Goal: Feedback & Contribution: Submit feedback/report problem

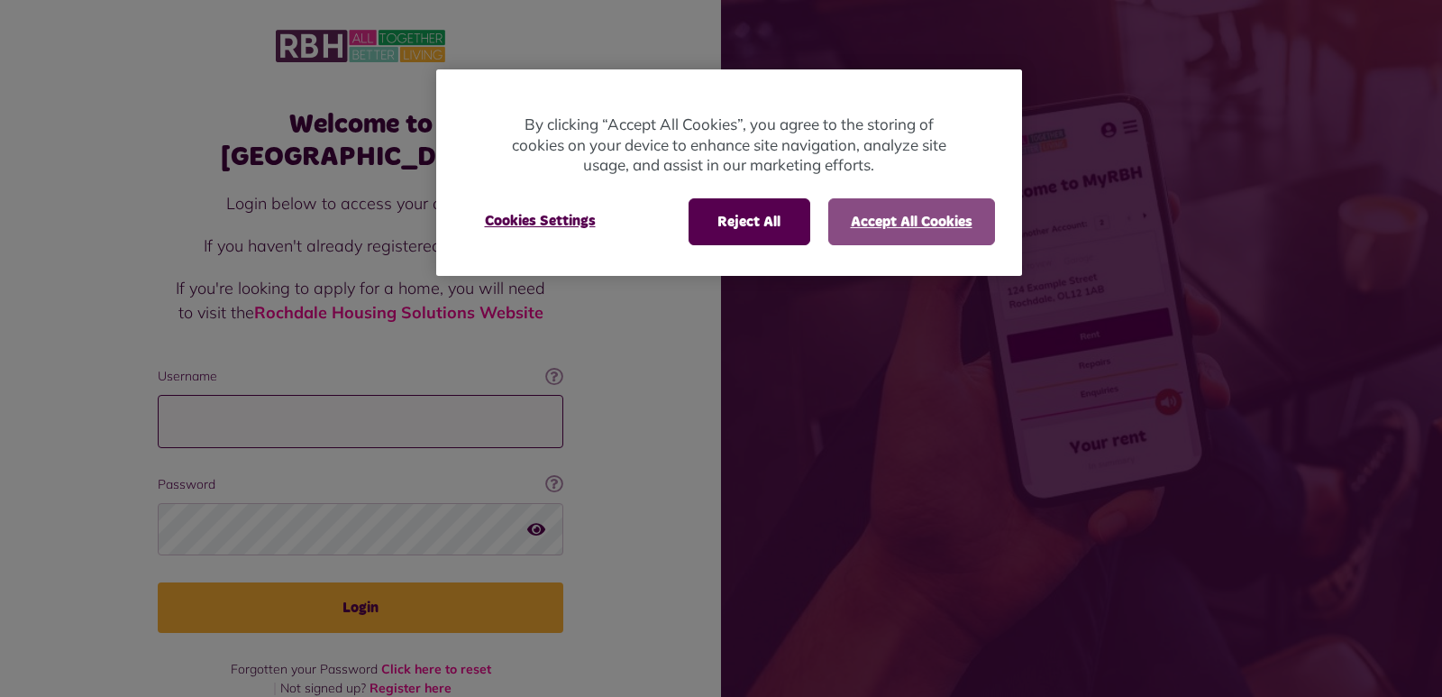
type input "**********"
click at [917, 227] on button "Accept All Cookies" at bounding box center [911, 221] width 167 height 47
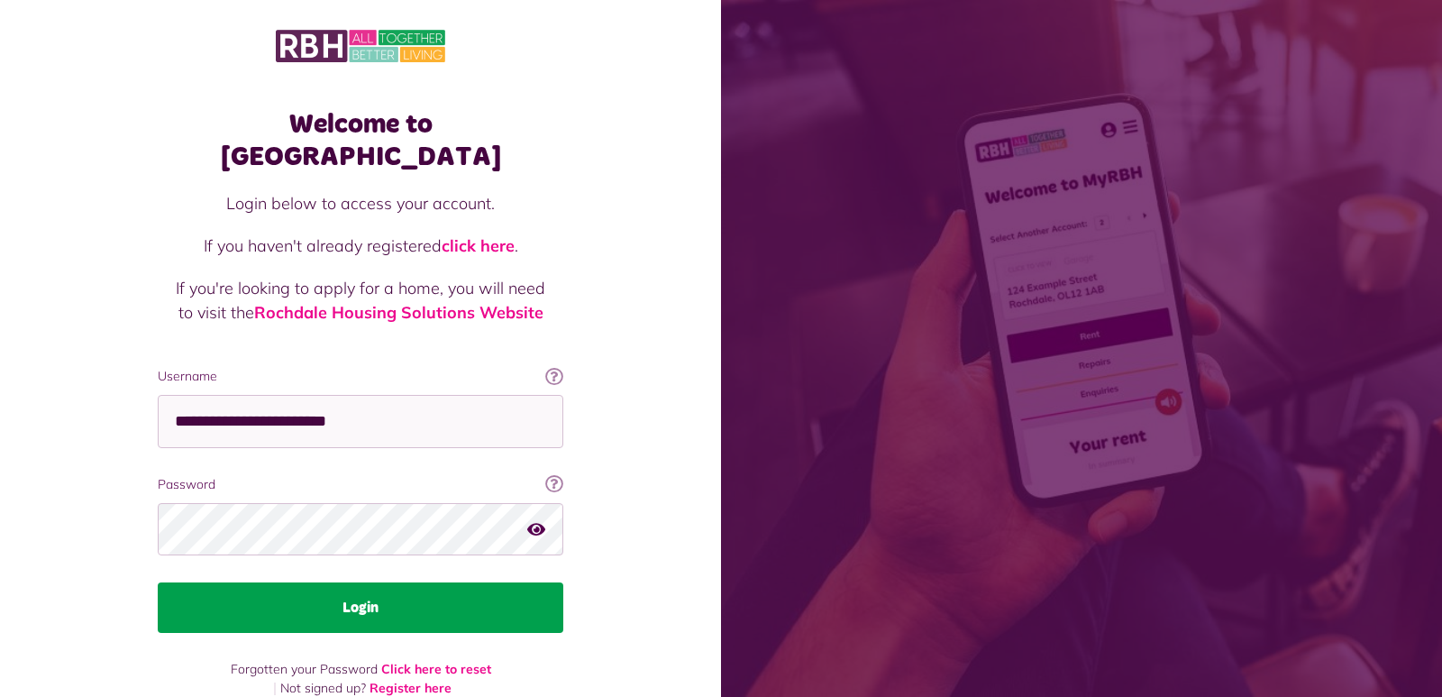
click at [506, 582] on button "Login" at bounding box center [361, 607] width 406 height 50
click at [361, 582] on button "Login" at bounding box center [361, 607] width 406 height 50
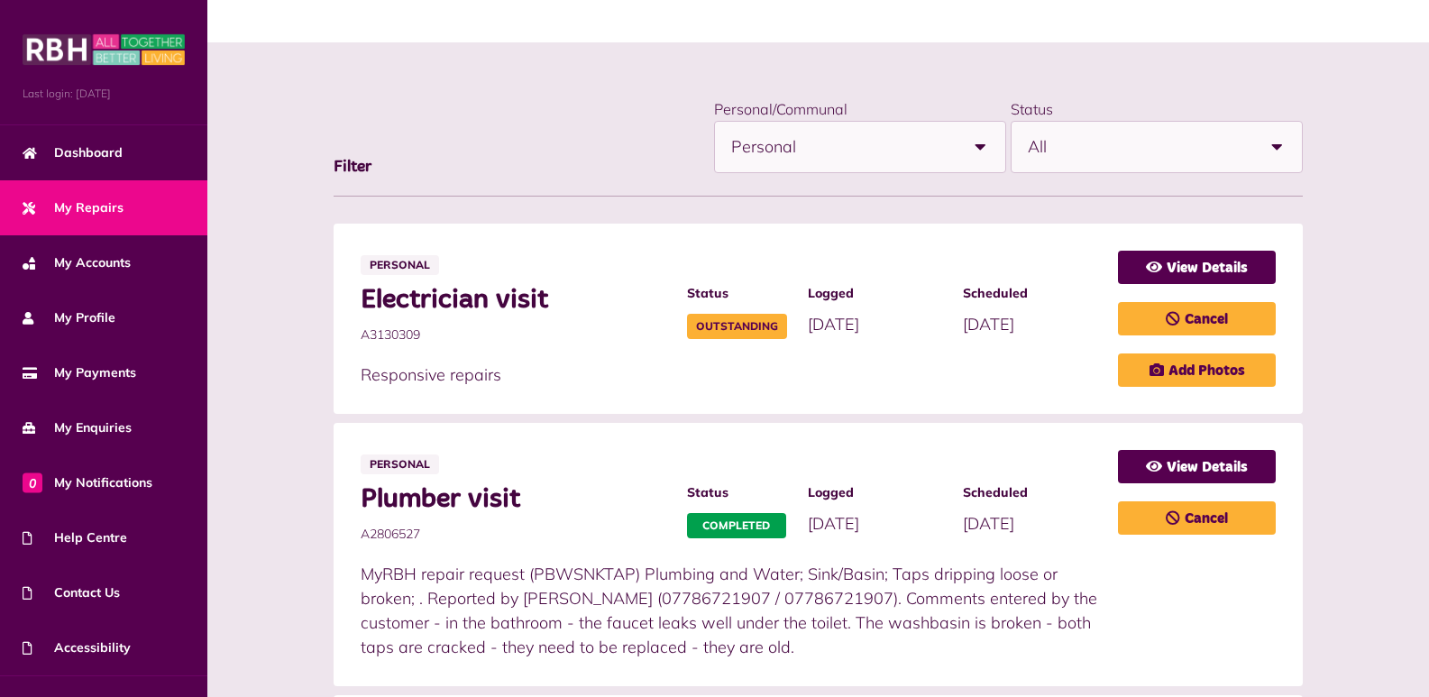
scroll to position [175, 0]
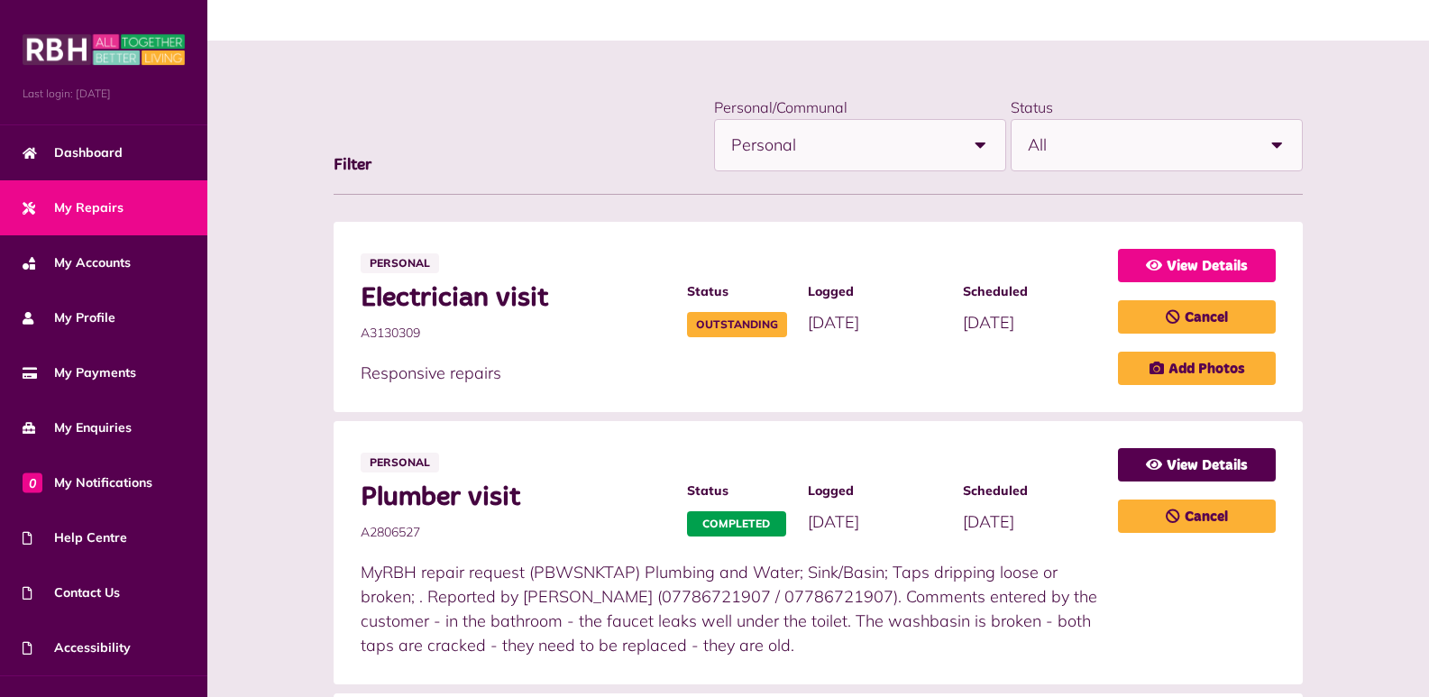
click at [1240, 268] on link "View Details" at bounding box center [1197, 265] width 158 height 33
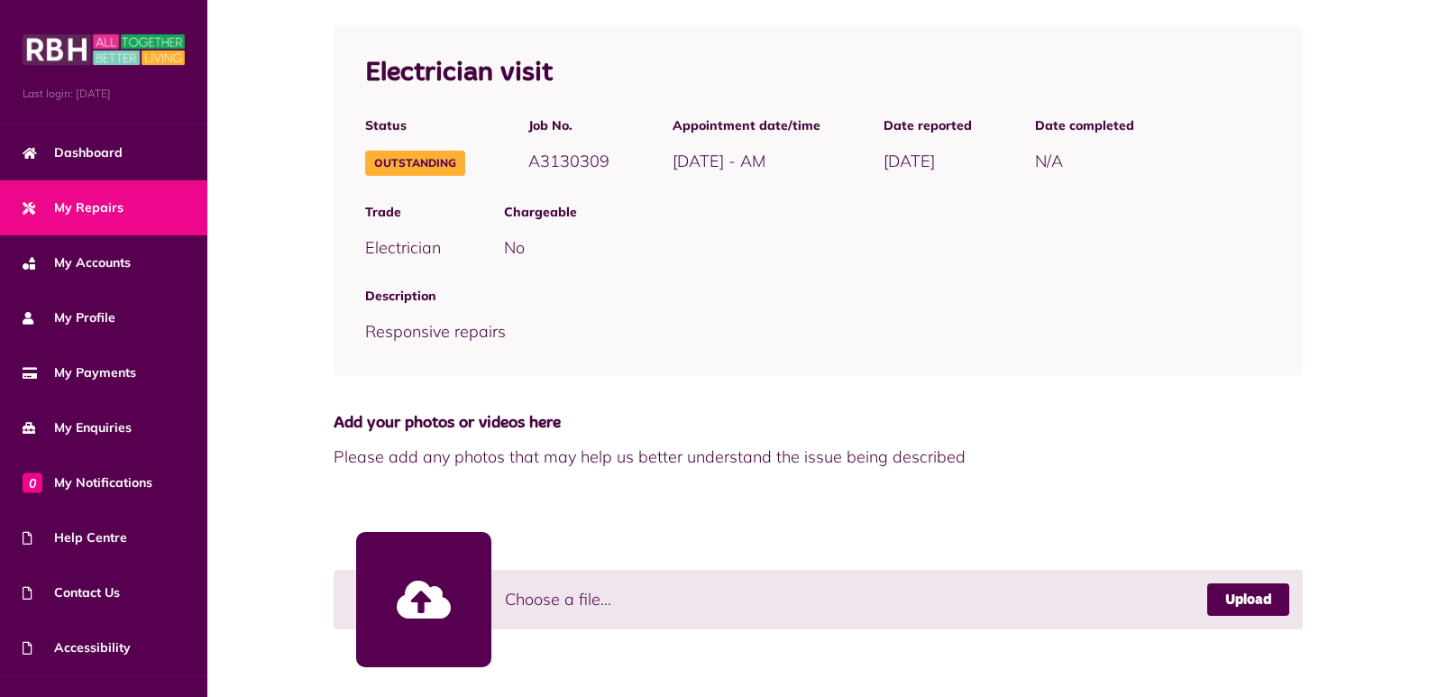
scroll to position [495, 0]
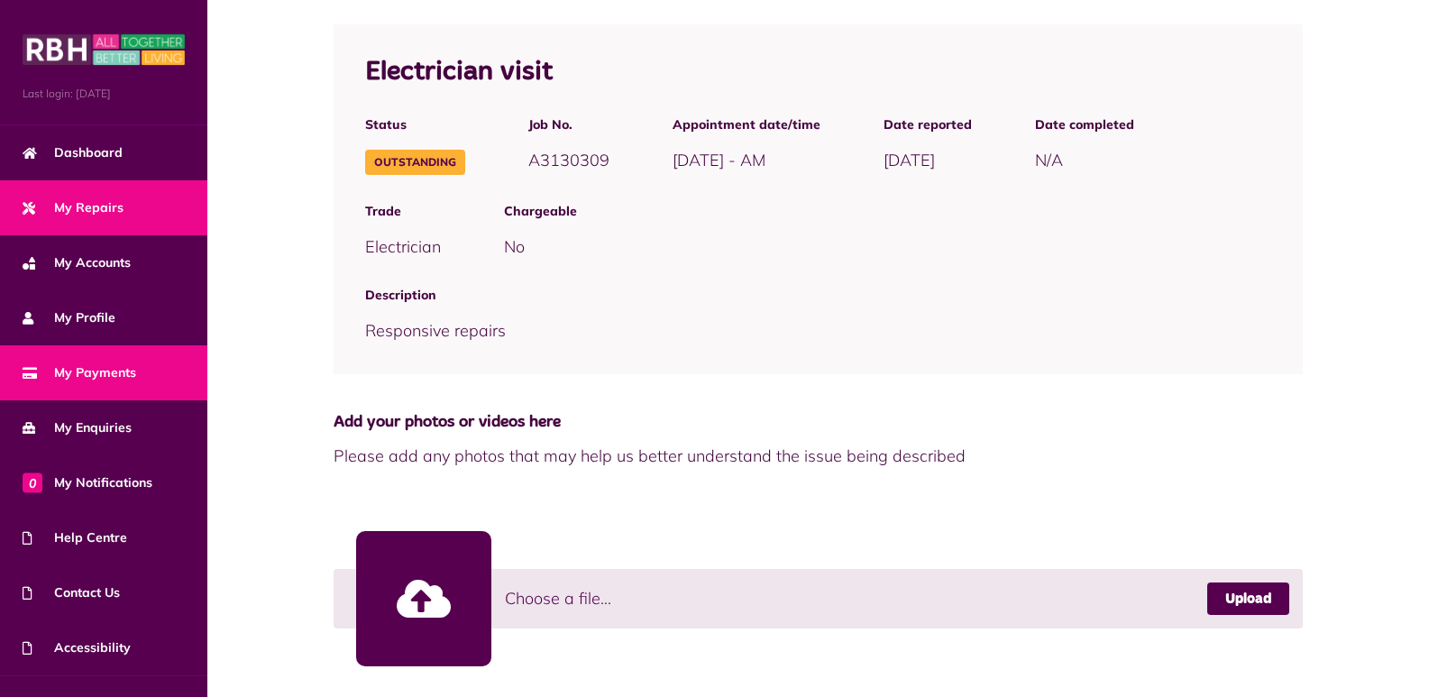
click at [157, 367] on link "My Payments" at bounding box center [103, 372] width 207 height 55
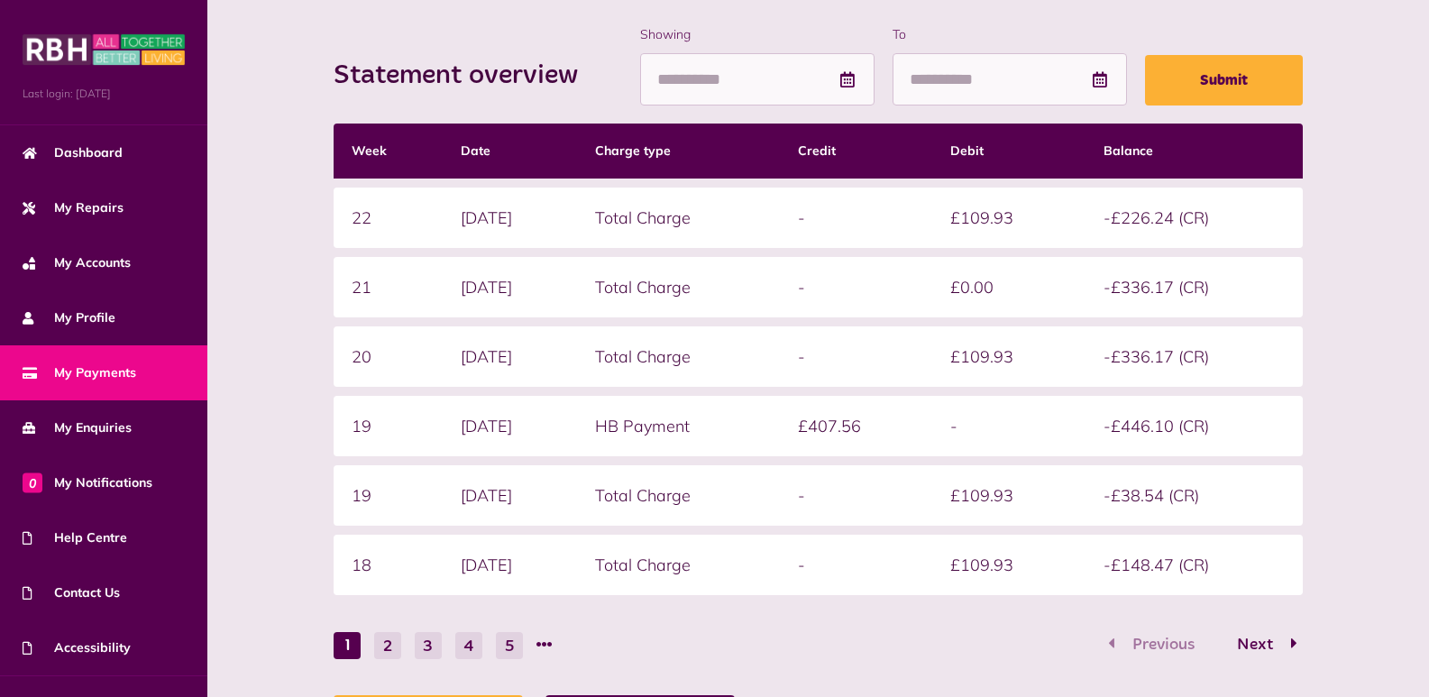
scroll to position [258, 0]
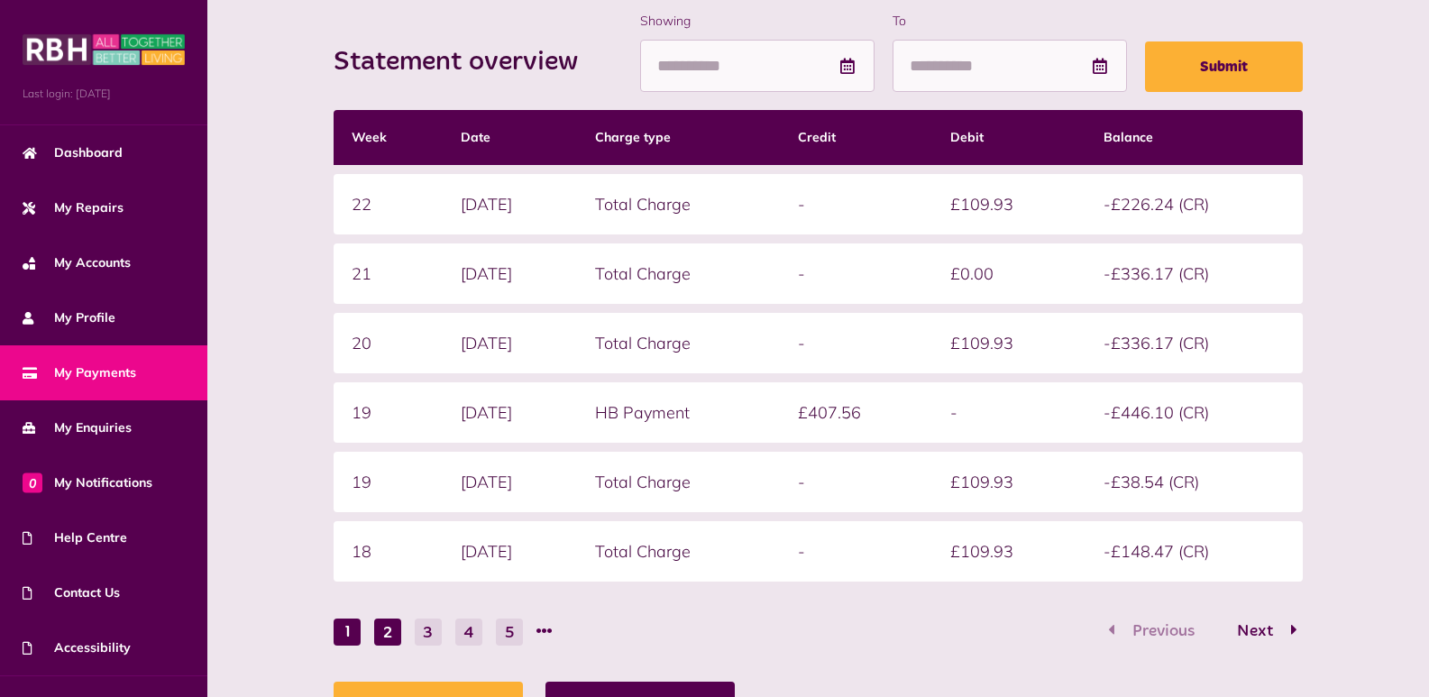
click at [384, 630] on button "2" at bounding box center [387, 631] width 27 height 27
click at [426, 633] on button "3" at bounding box center [428, 631] width 27 height 27
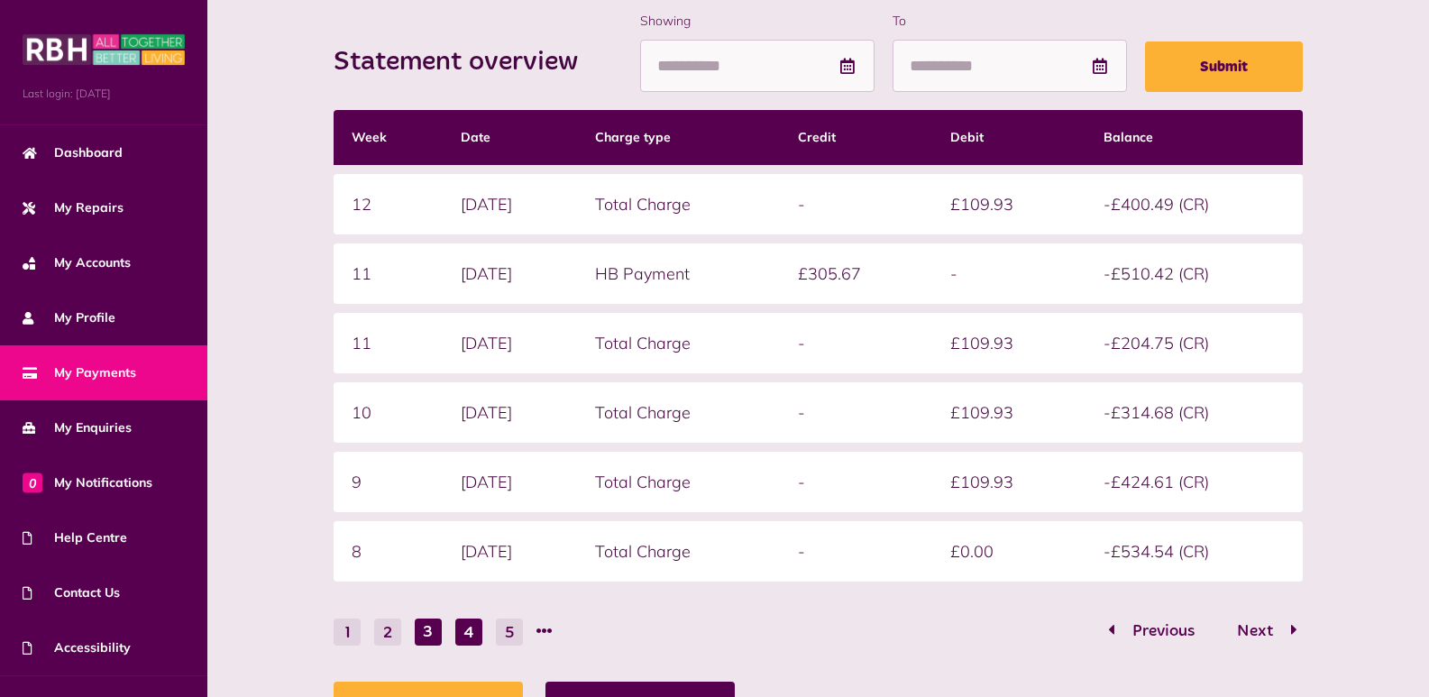
click at [470, 627] on button "4" at bounding box center [468, 631] width 27 height 27
click at [344, 633] on button "2" at bounding box center [347, 631] width 27 height 27
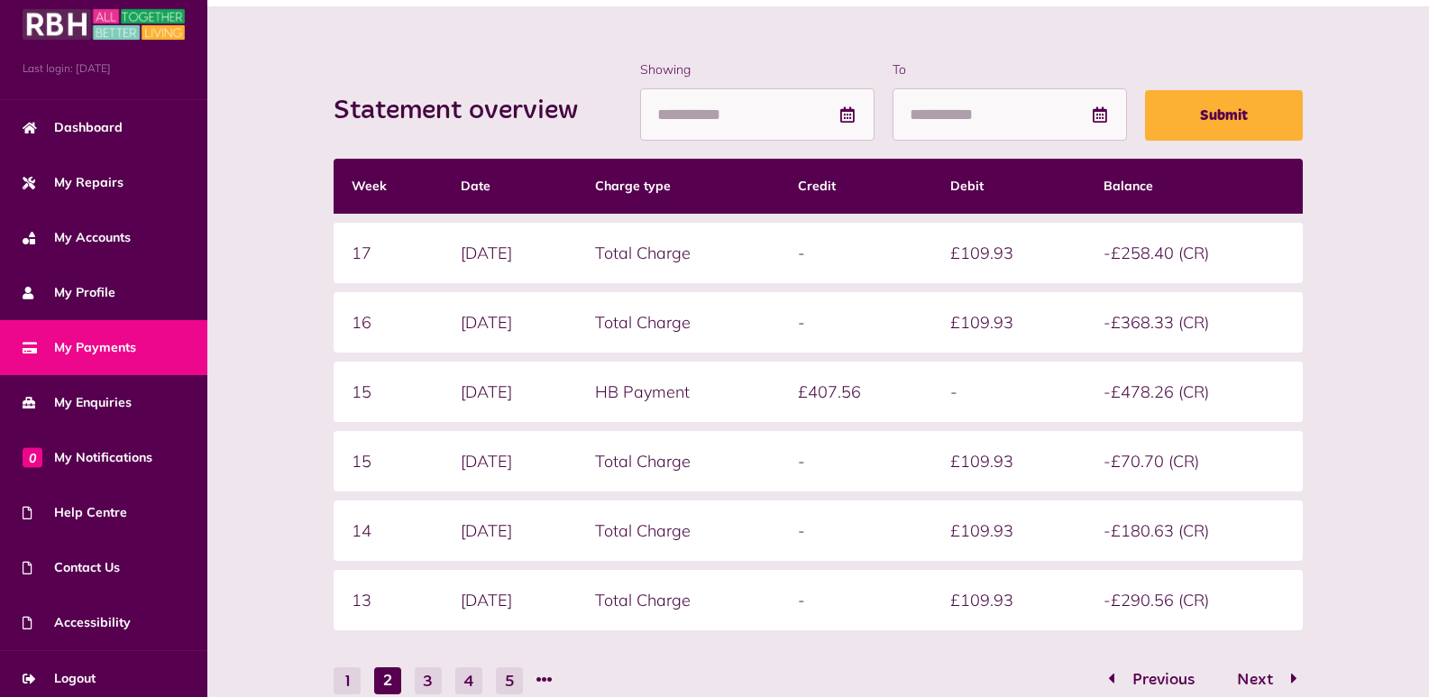
scroll to position [28, 0]
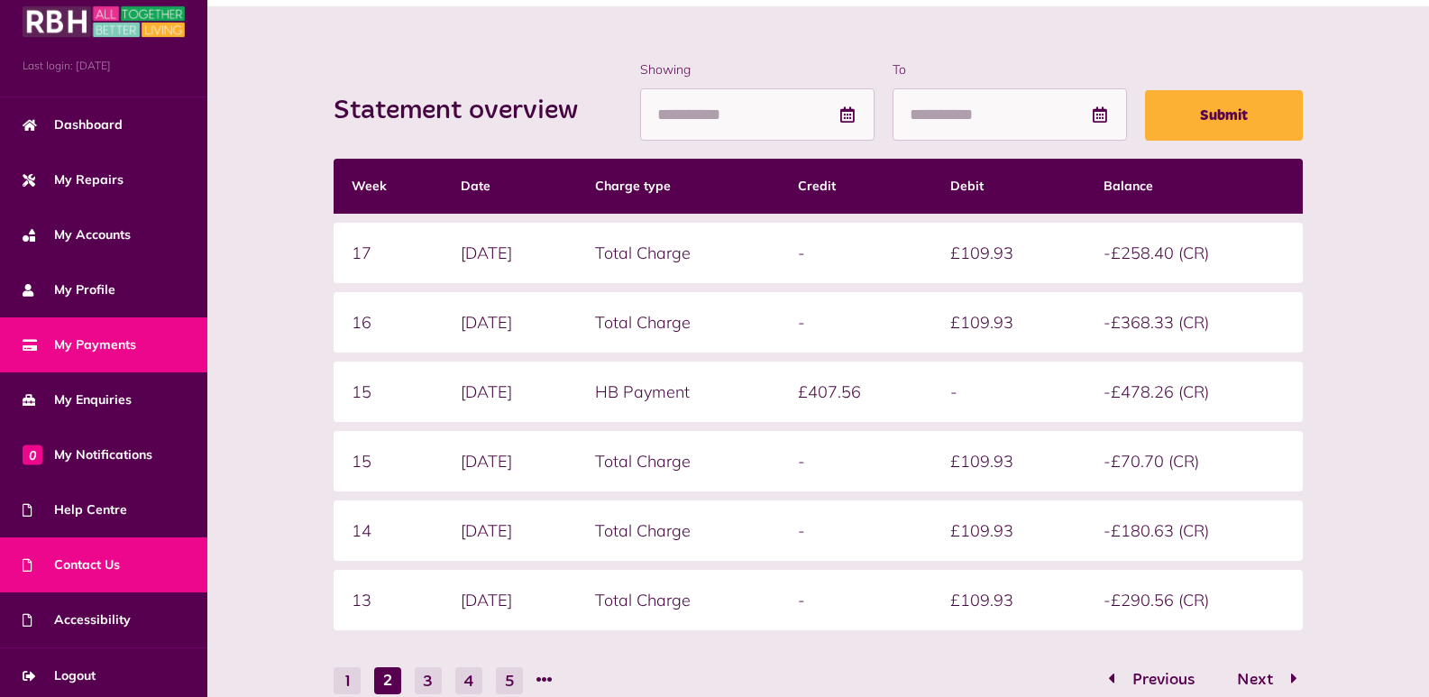
click at [136, 562] on link "Contact Us" at bounding box center [103, 564] width 207 height 55
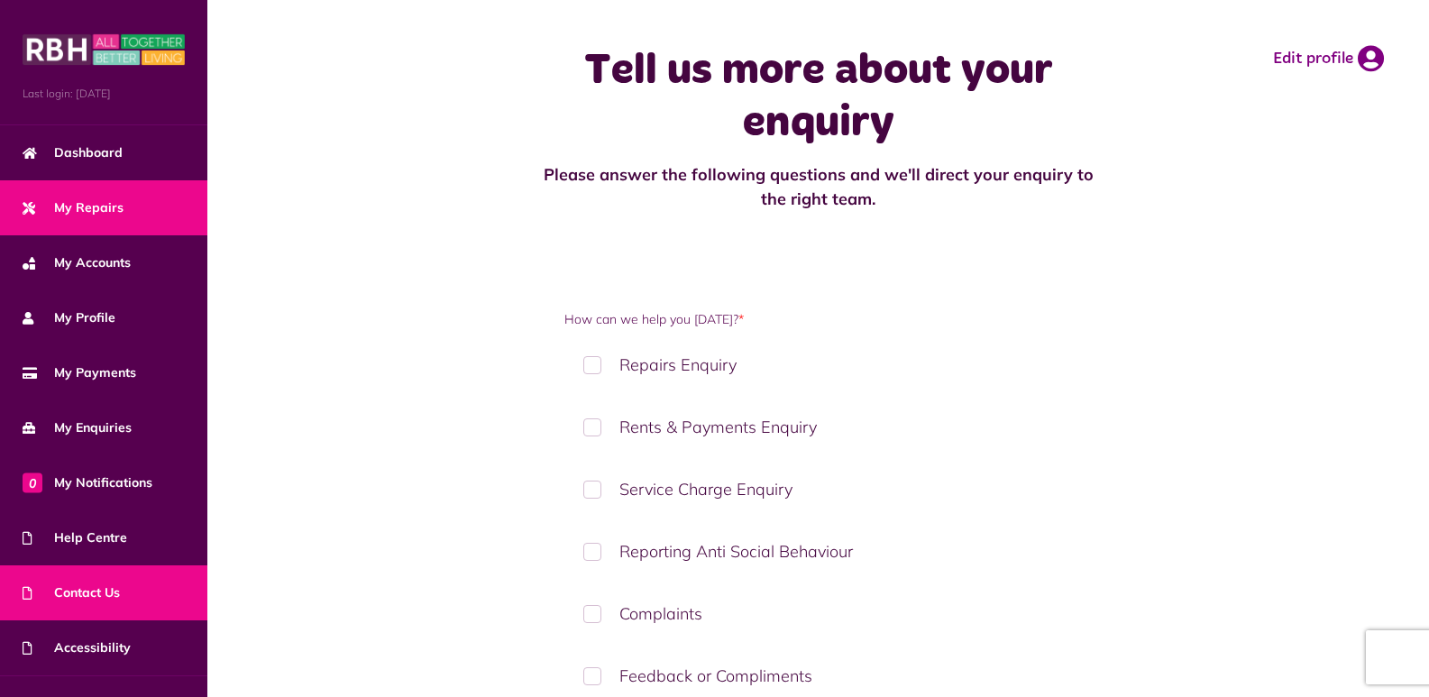
click at [110, 207] on span "My Repairs" at bounding box center [73, 207] width 101 height 19
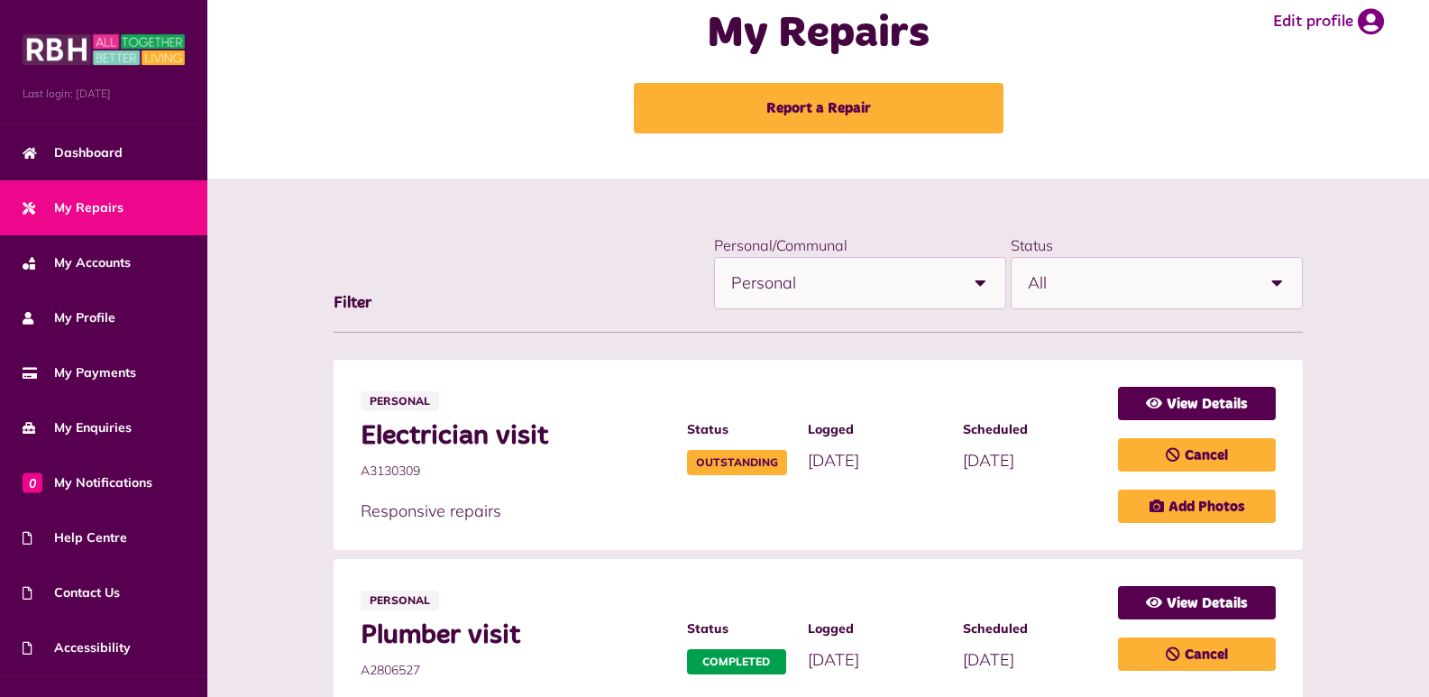
scroll to position [59, 0]
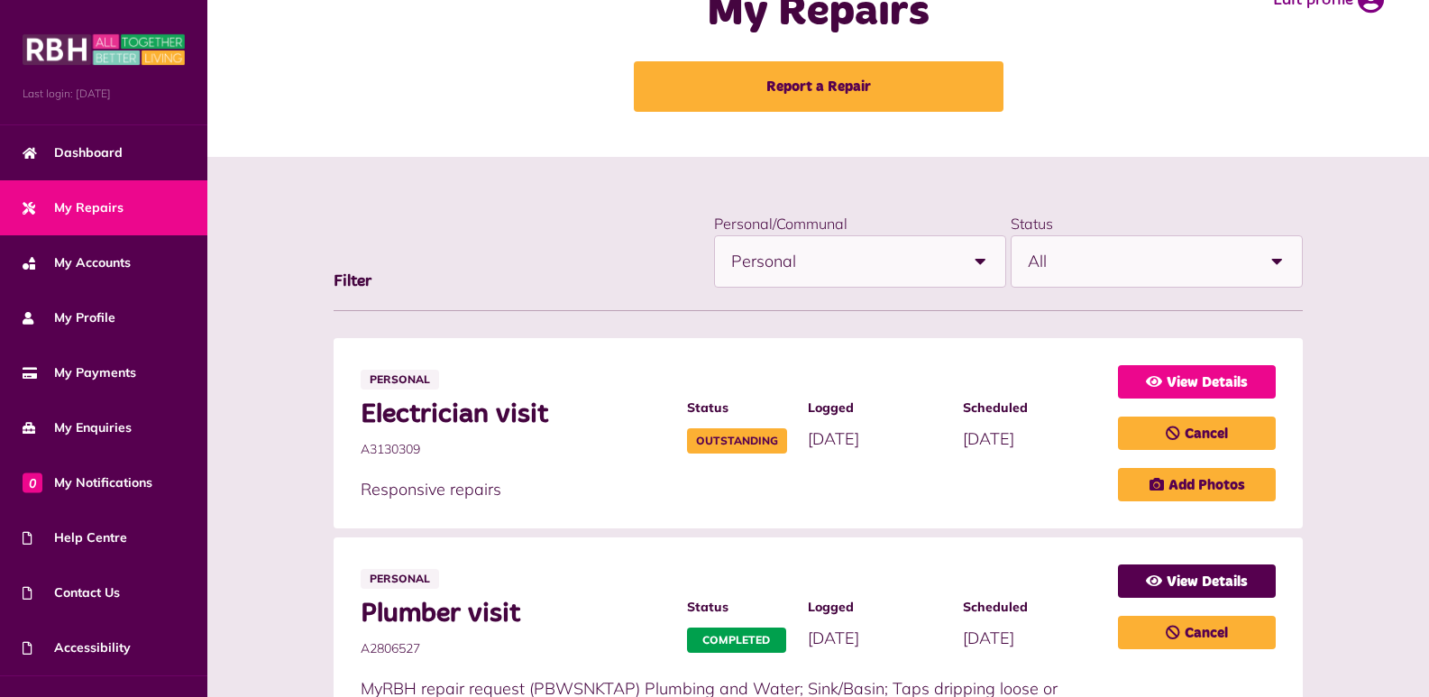
click at [1231, 379] on link "View Details" at bounding box center [1197, 381] width 158 height 33
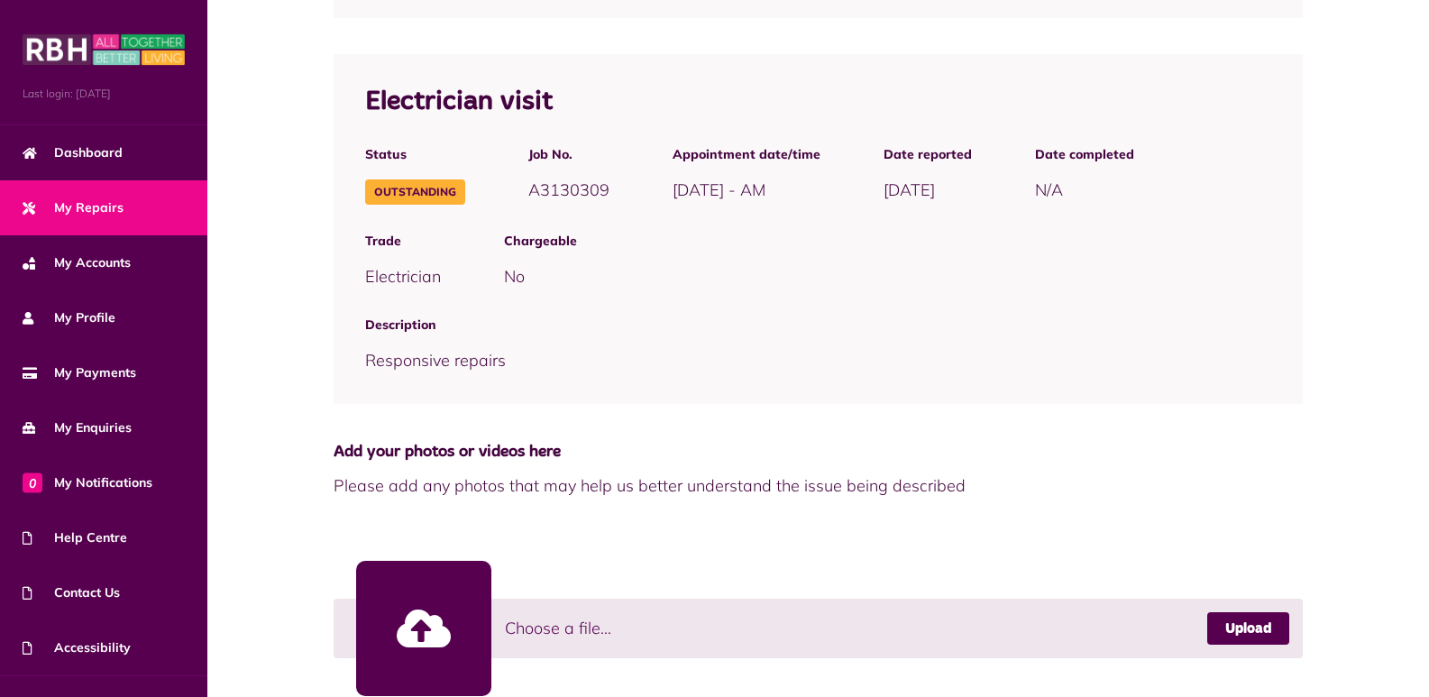
scroll to position [518, 0]
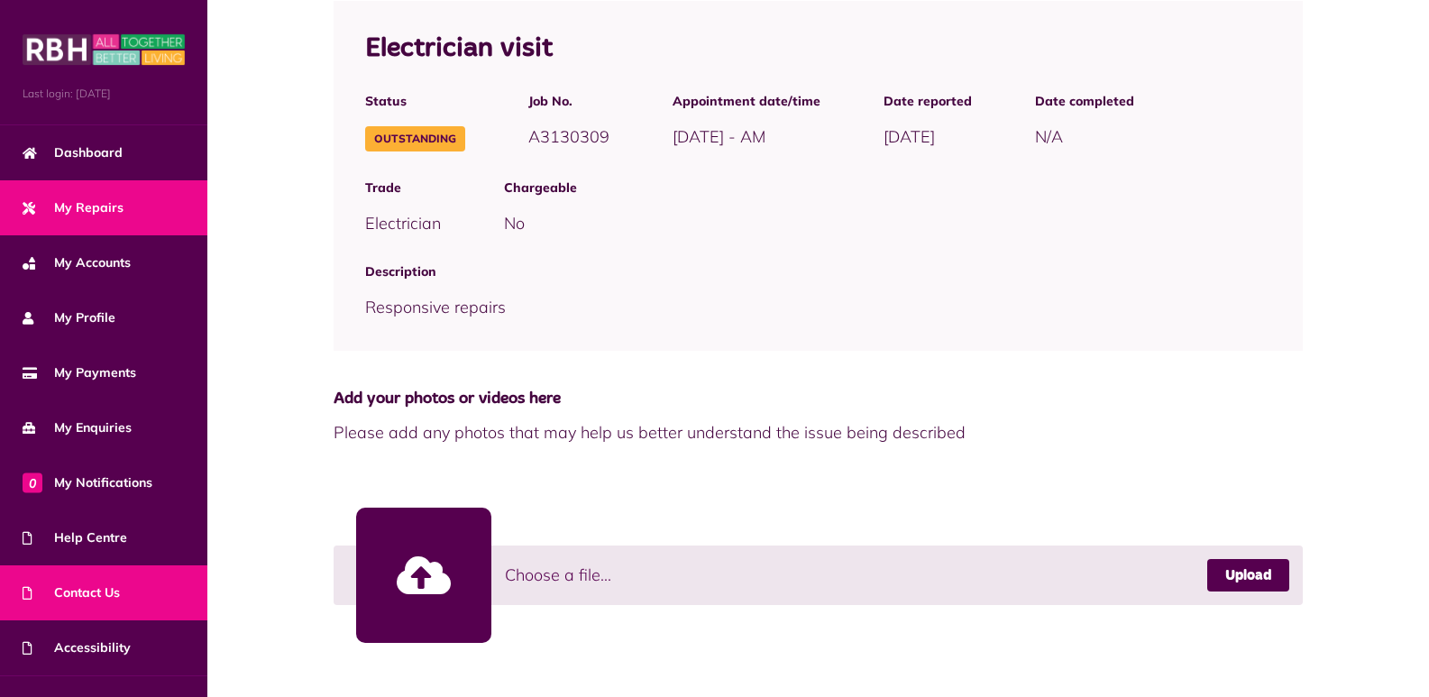
click at [126, 588] on link "Contact Us" at bounding box center [103, 592] width 207 height 55
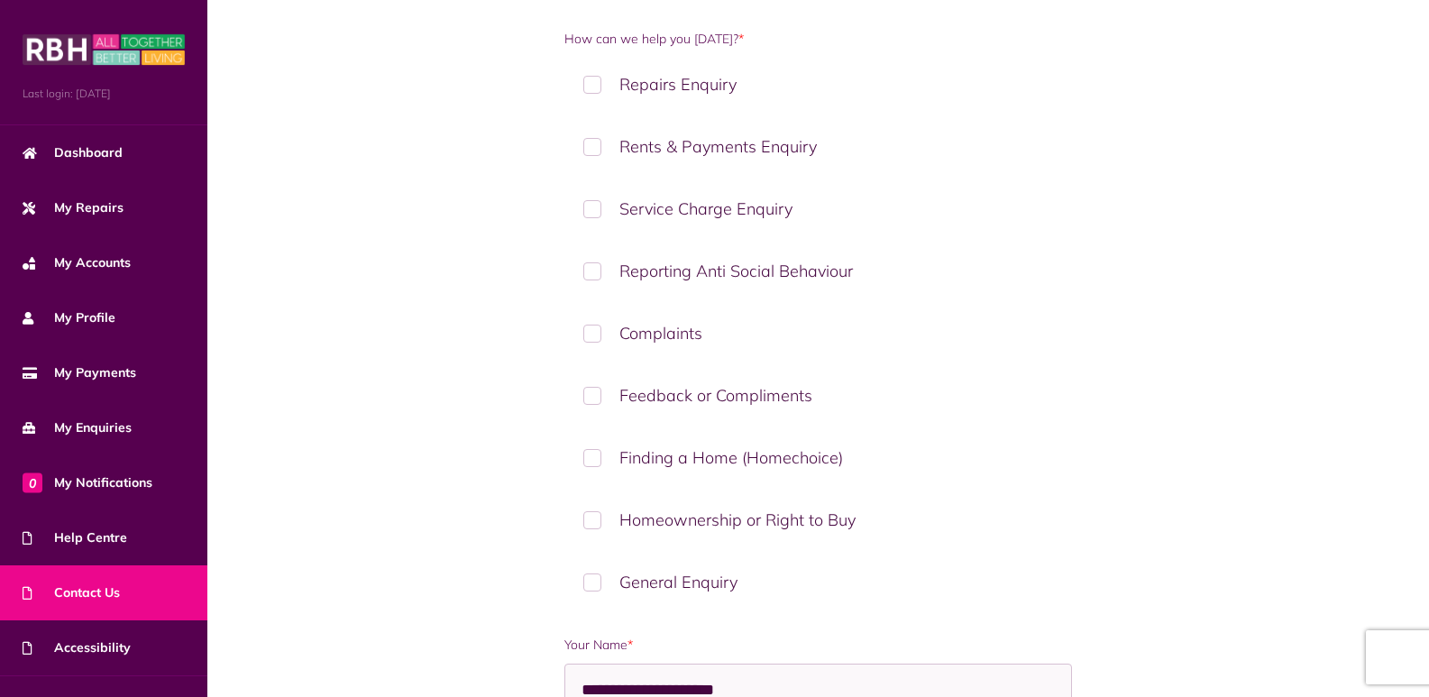
scroll to position [283, 0]
click at [592, 388] on label "Feedback or Compliments" at bounding box center [817, 392] width 507 height 53
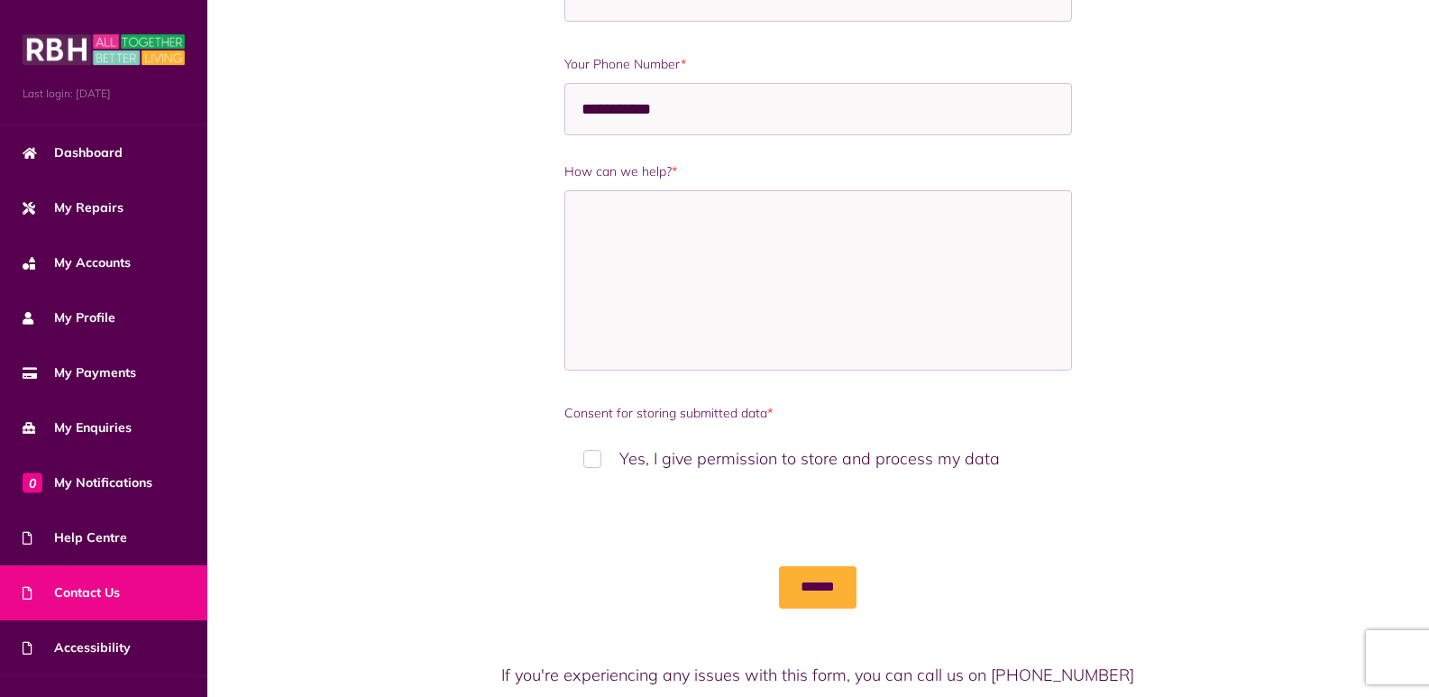
scroll to position [1390, 0]
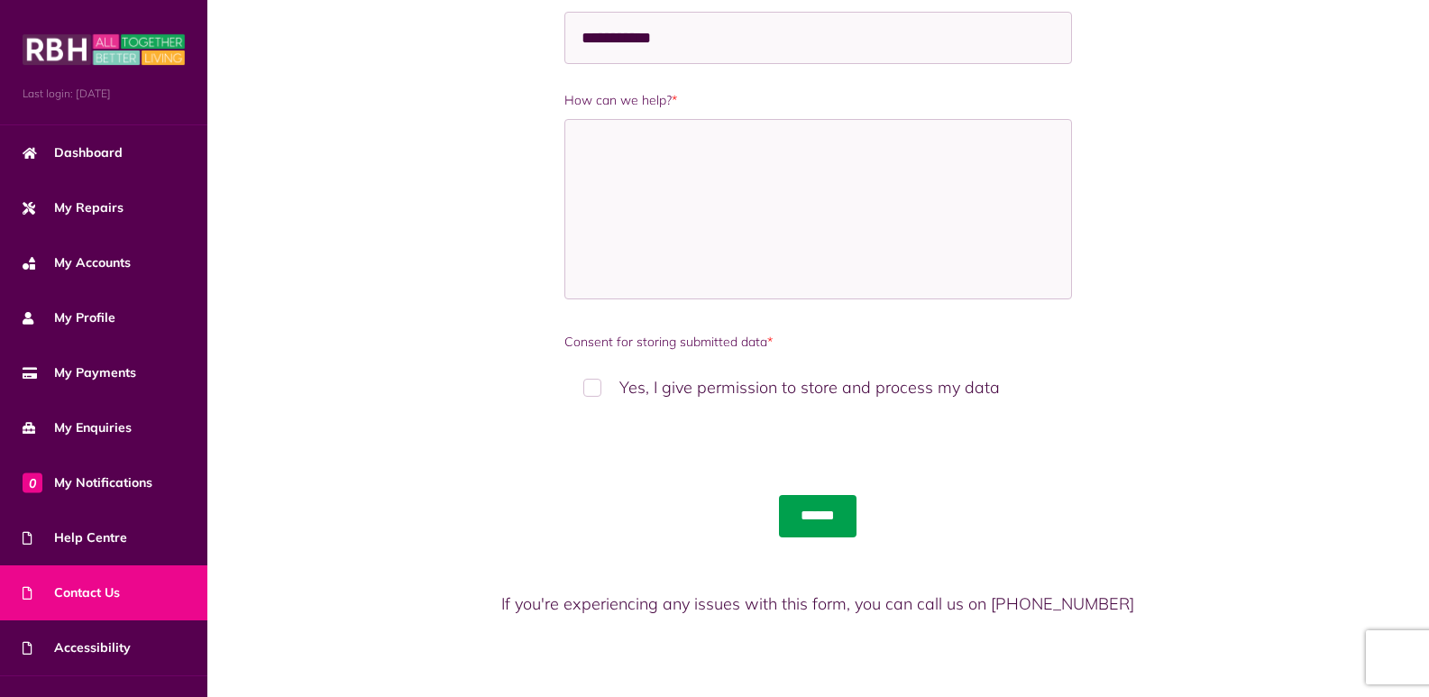
click at [828, 519] on input "******" at bounding box center [818, 515] width 78 height 41
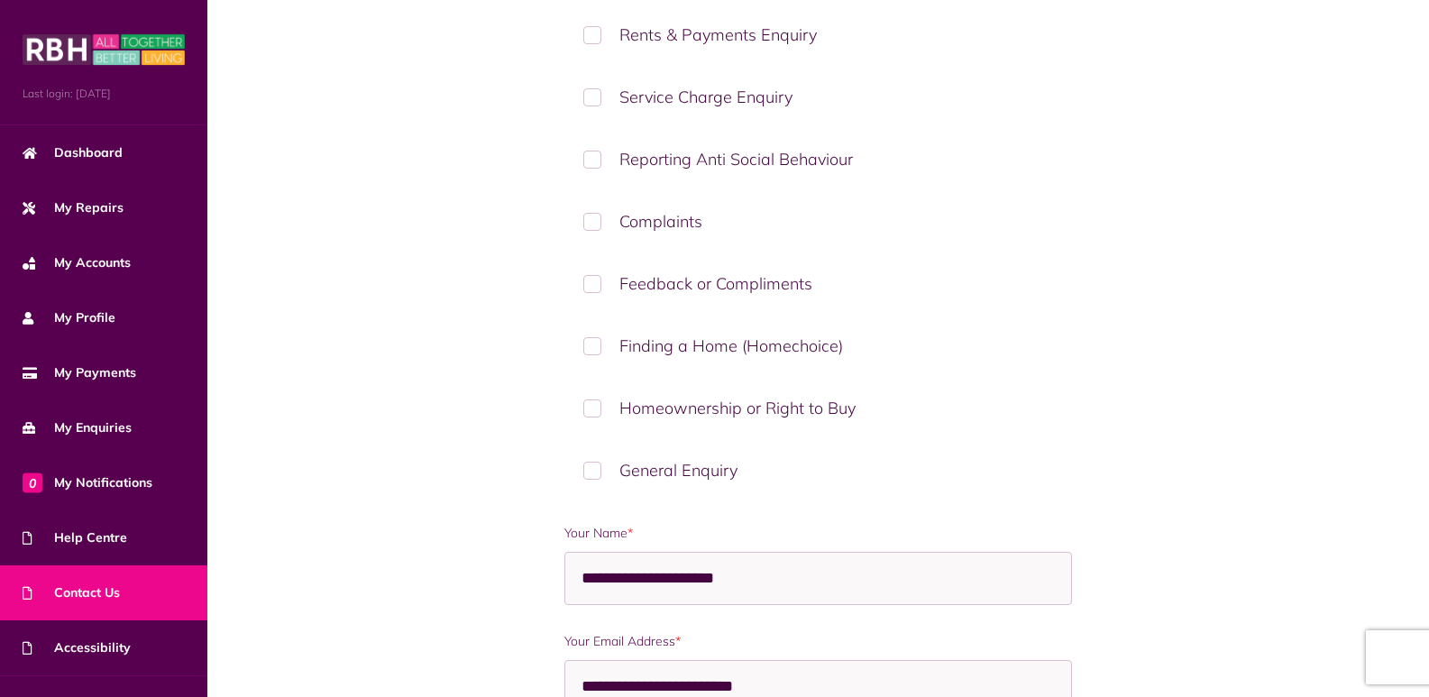
scroll to position [395, 0]
click at [590, 279] on label "Feedback or Compliments" at bounding box center [817, 280] width 507 height 53
click at [591, 279] on label "Feedback or Compliments" at bounding box center [817, 280] width 507 height 53
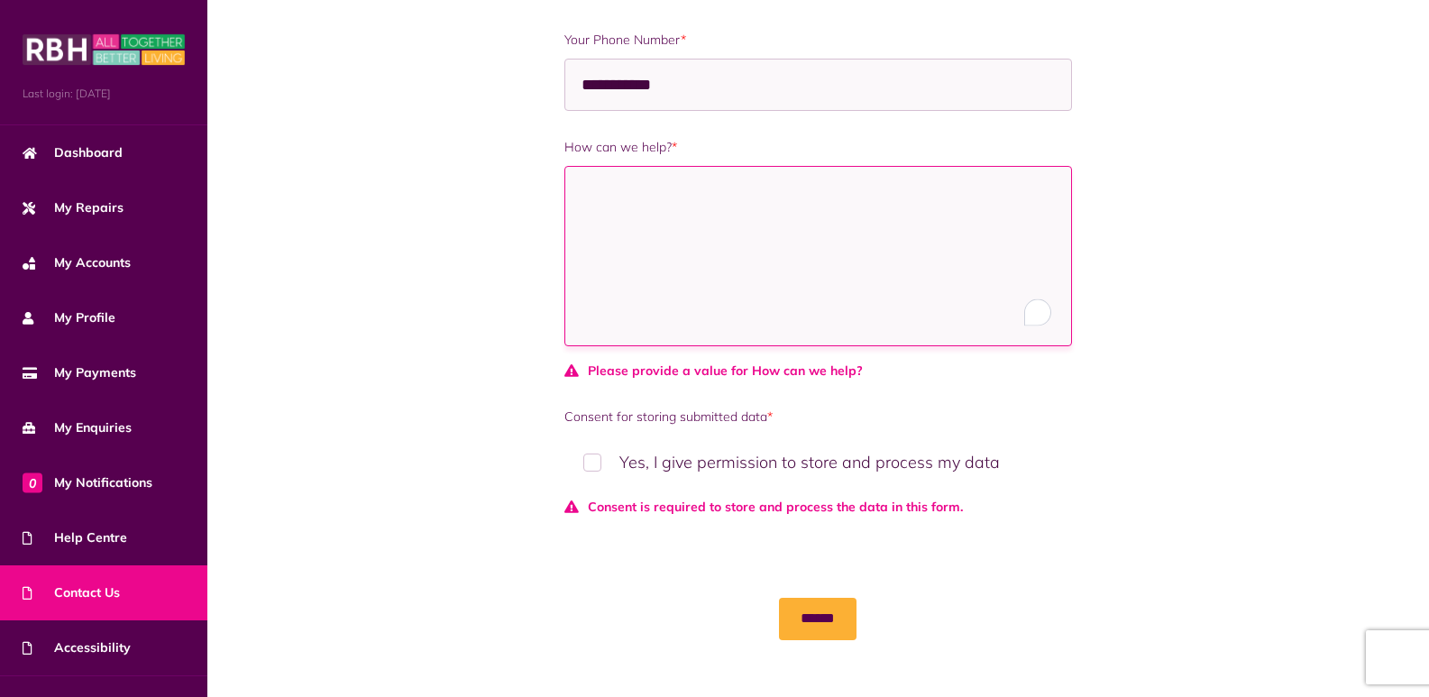
scroll to position [1446, 0]
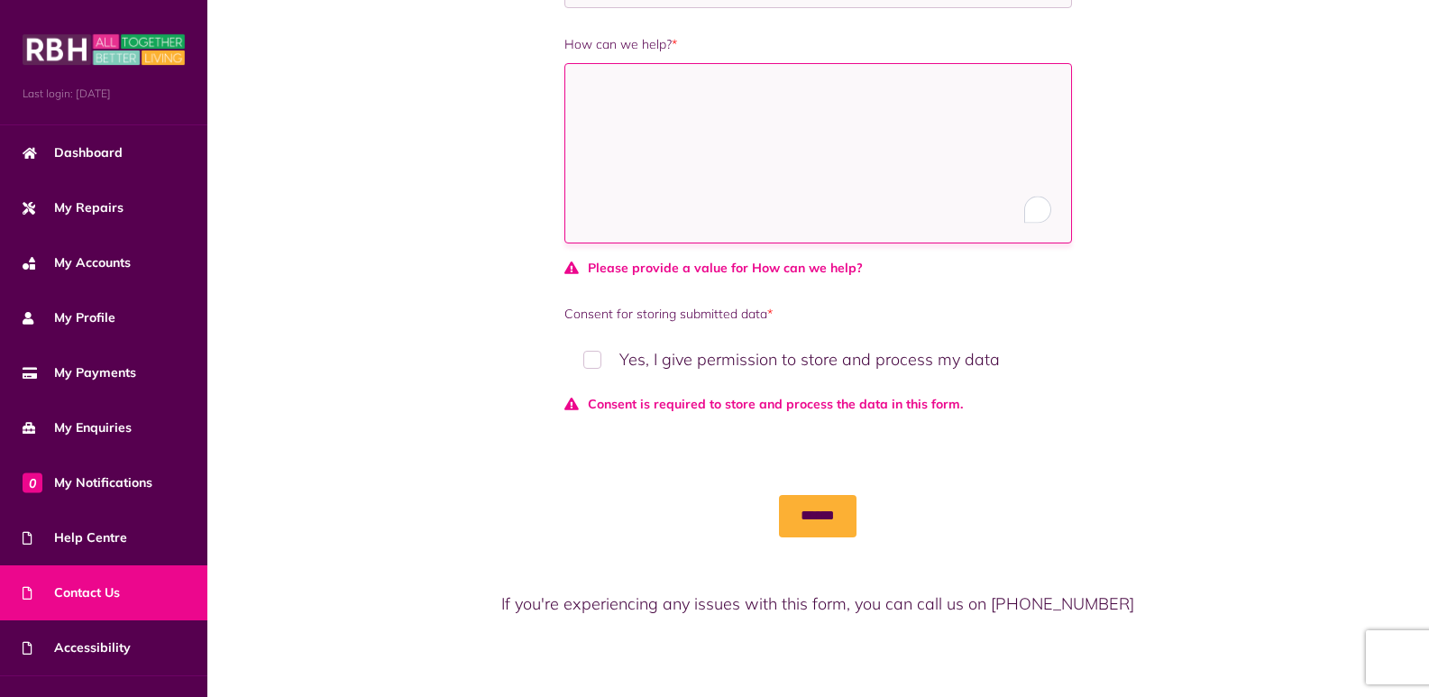
click at [591, 83] on textarea "How can we help? *" at bounding box center [817, 153] width 507 height 180
paste textarea "**********"
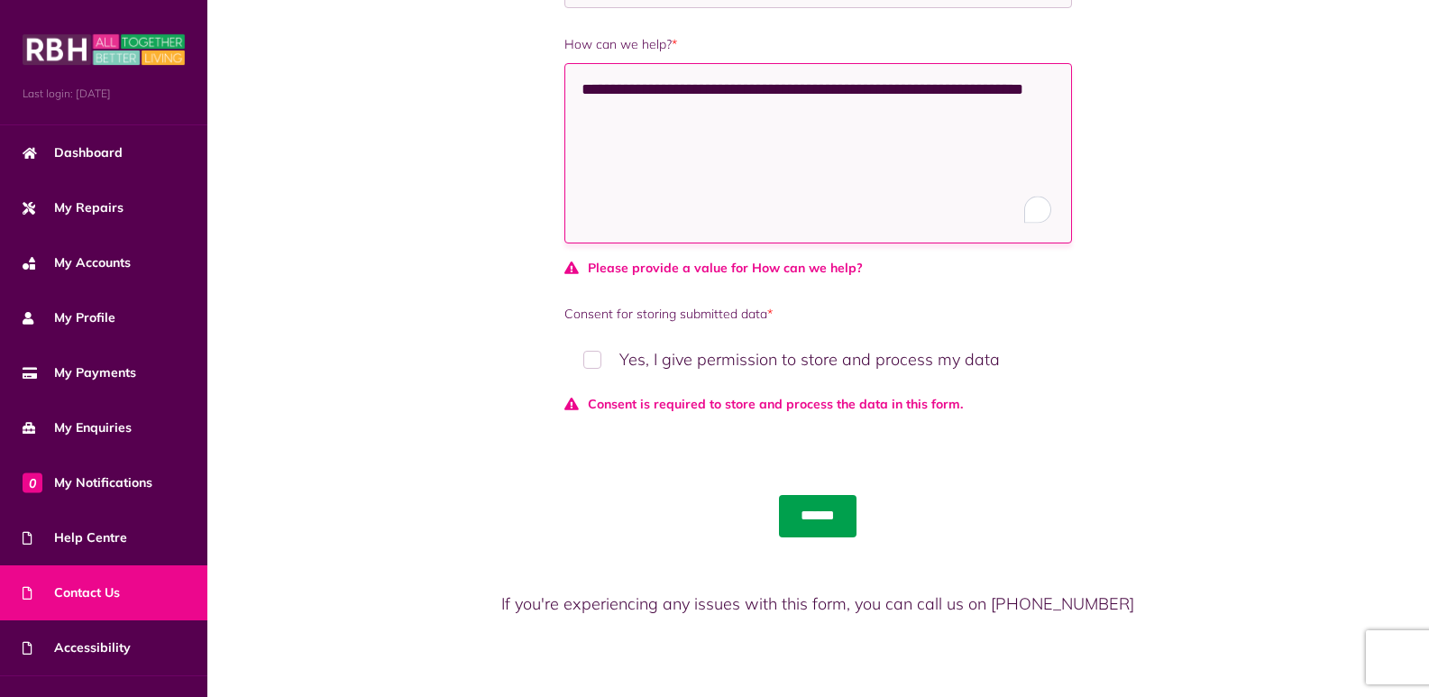
type textarea "**********"
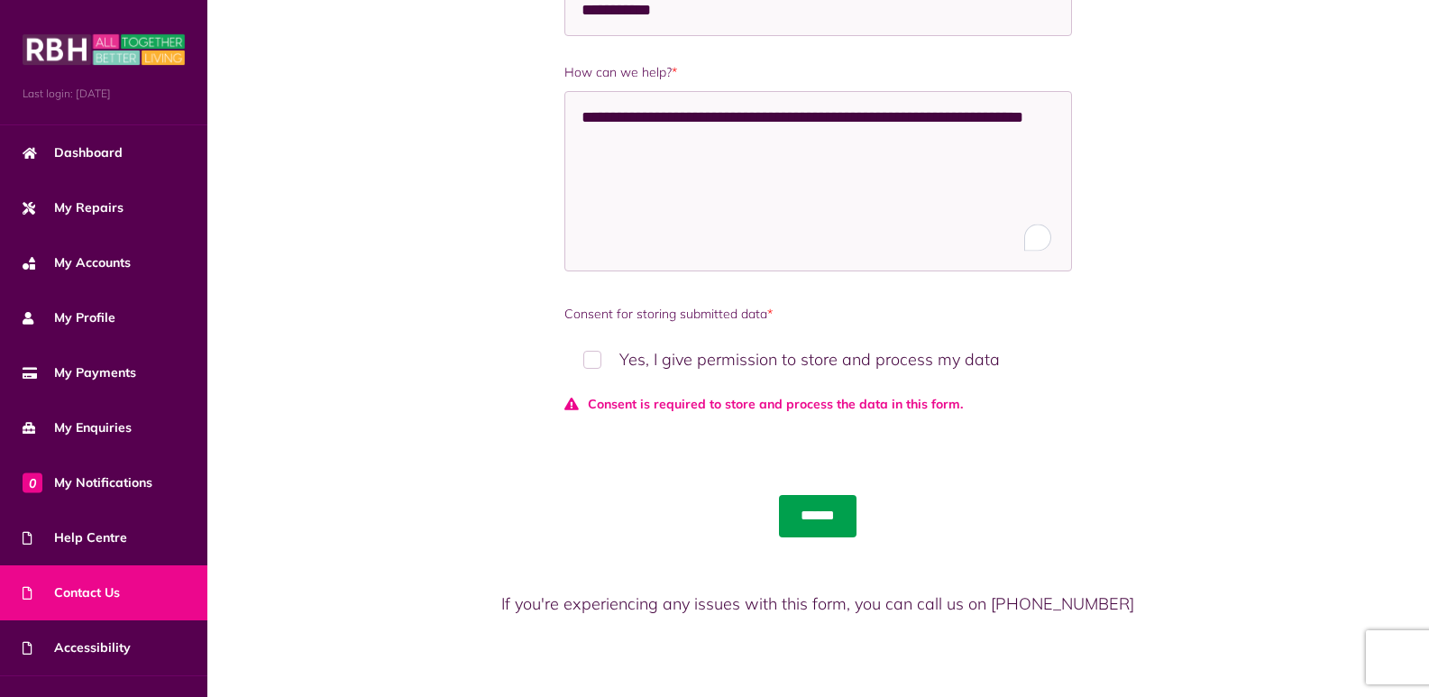
scroll to position [1418, 0]
click at [800, 508] on input "******" at bounding box center [818, 515] width 78 height 41
click at [801, 508] on input "******" at bounding box center [818, 515] width 78 height 41
click at [590, 361] on label "Yes, I give permission to store and process my data" at bounding box center [817, 359] width 507 height 53
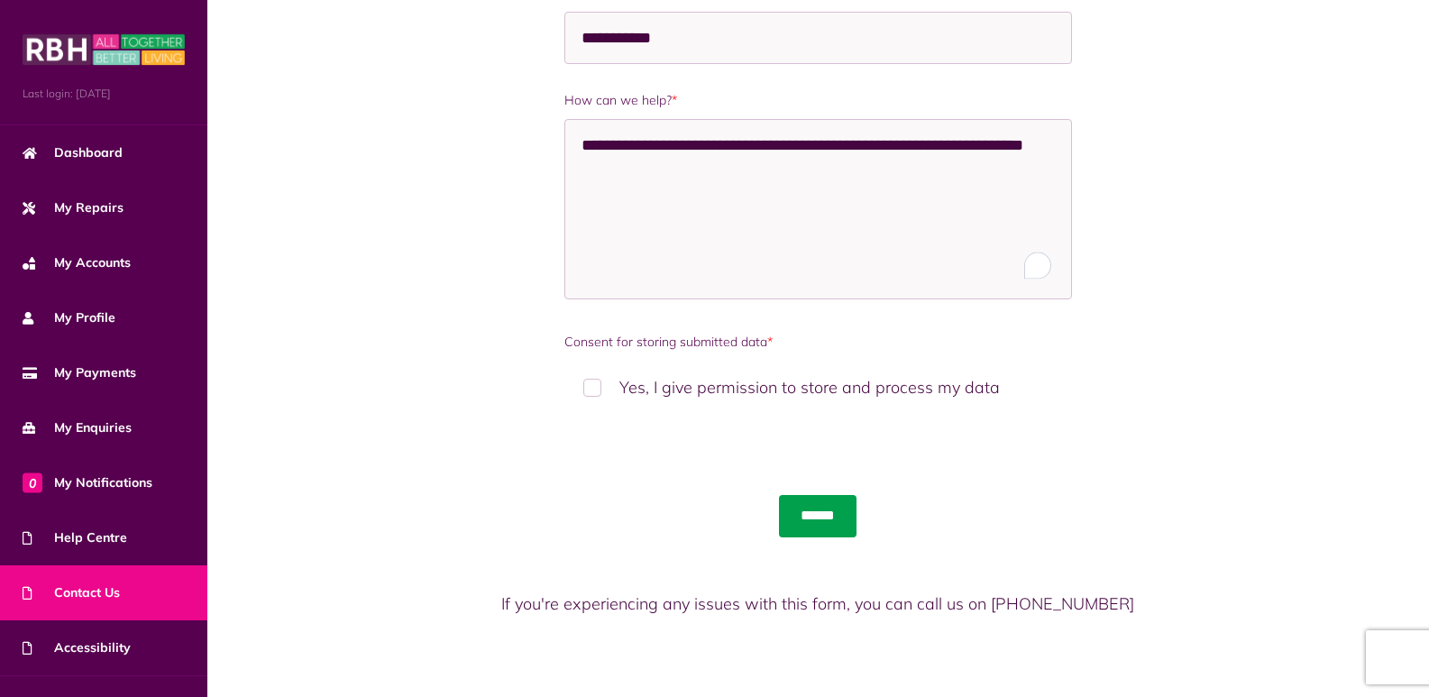
click at [831, 509] on input "******" at bounding box center [818, 515] width 78 height 41
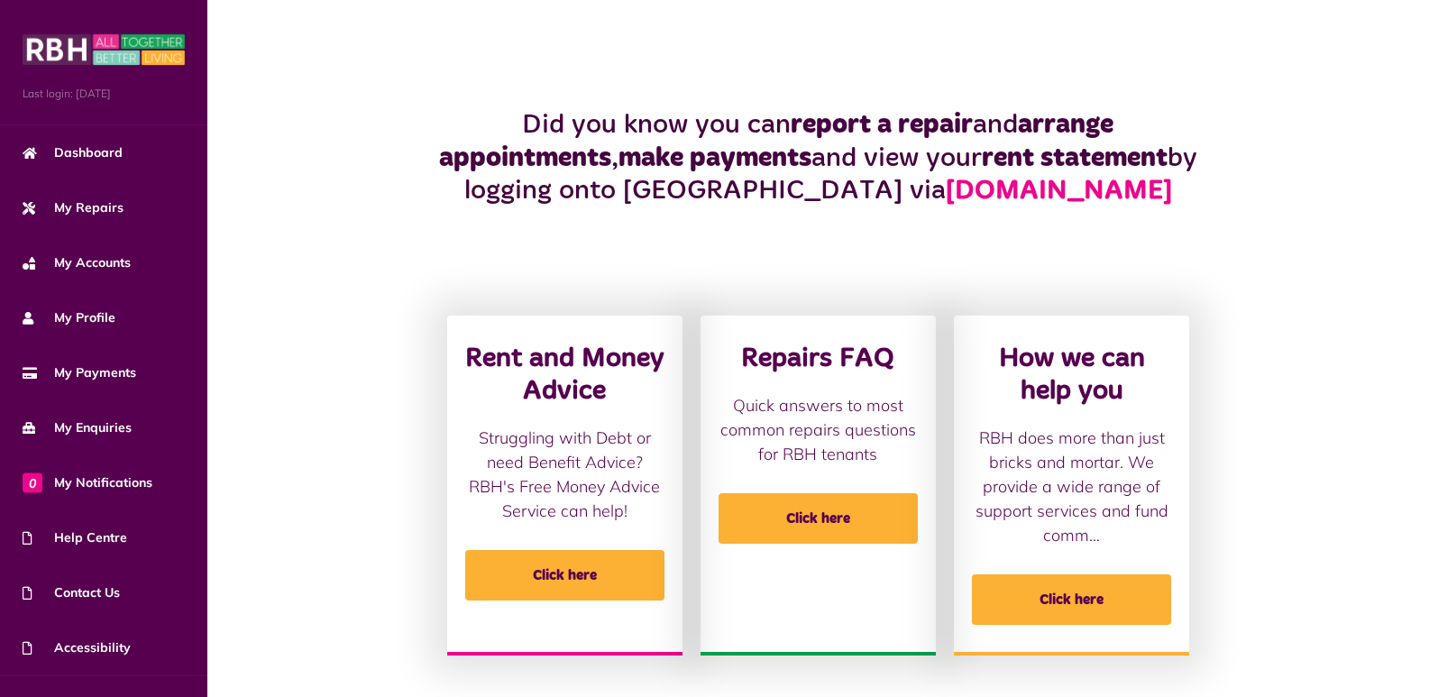
scroll to position [359, 0]
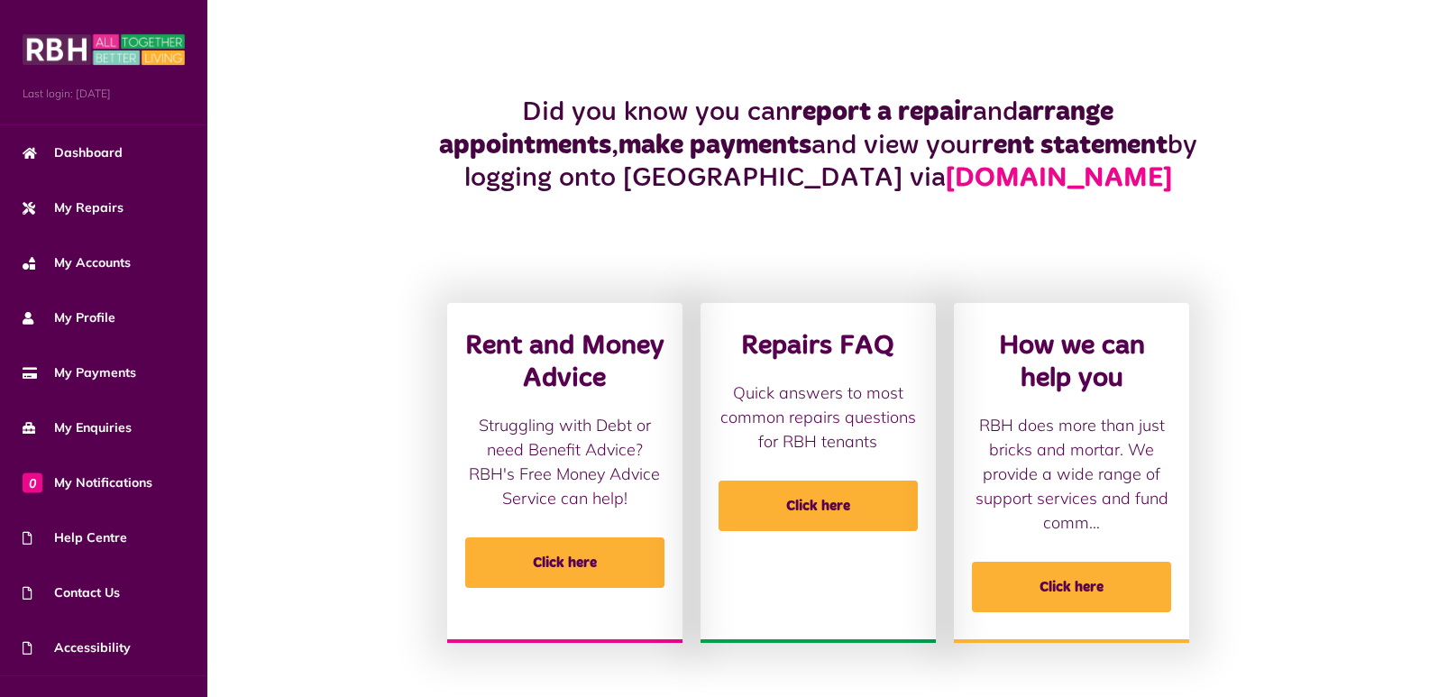
click at [796, 670] on div "Rent and Money Advice Struggling with Debt or need Benefit Advice?RBH's Free Mo…" at bounding box center [818, 500] width 796 height 394
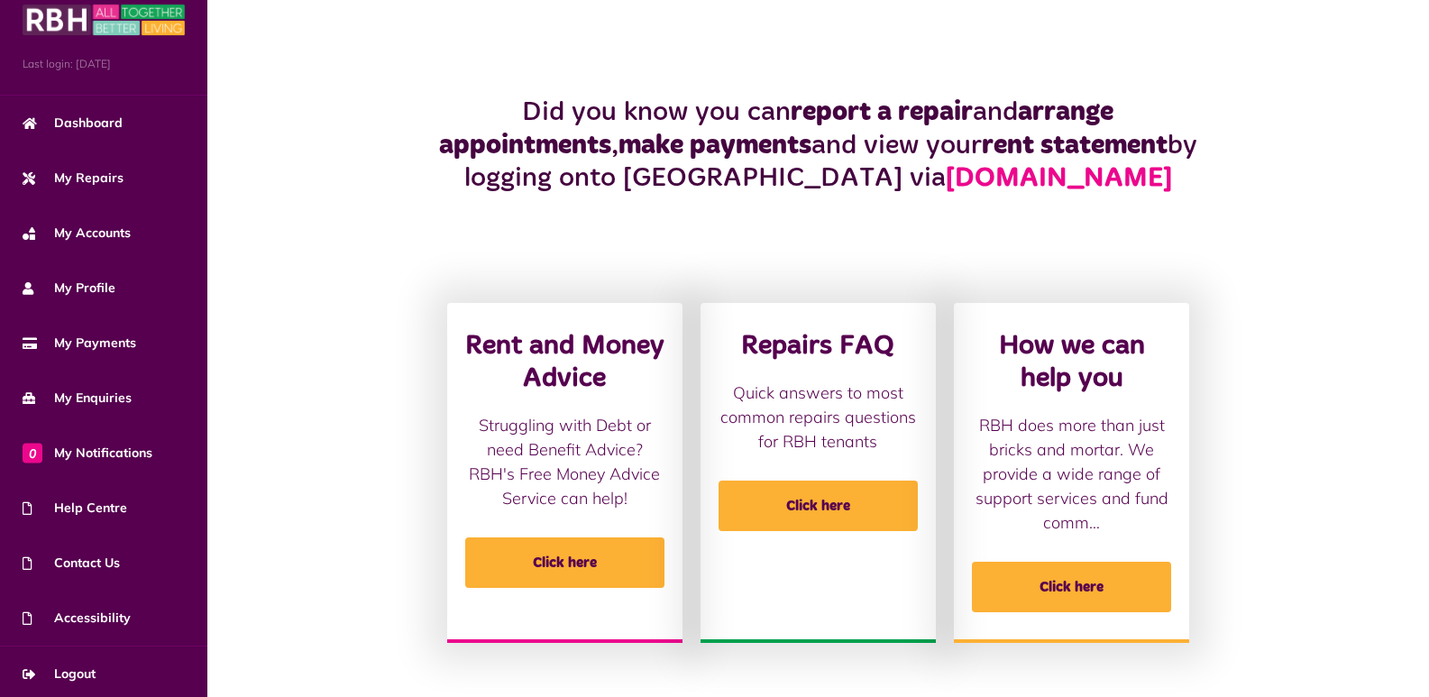
scroll to position [32, 0]
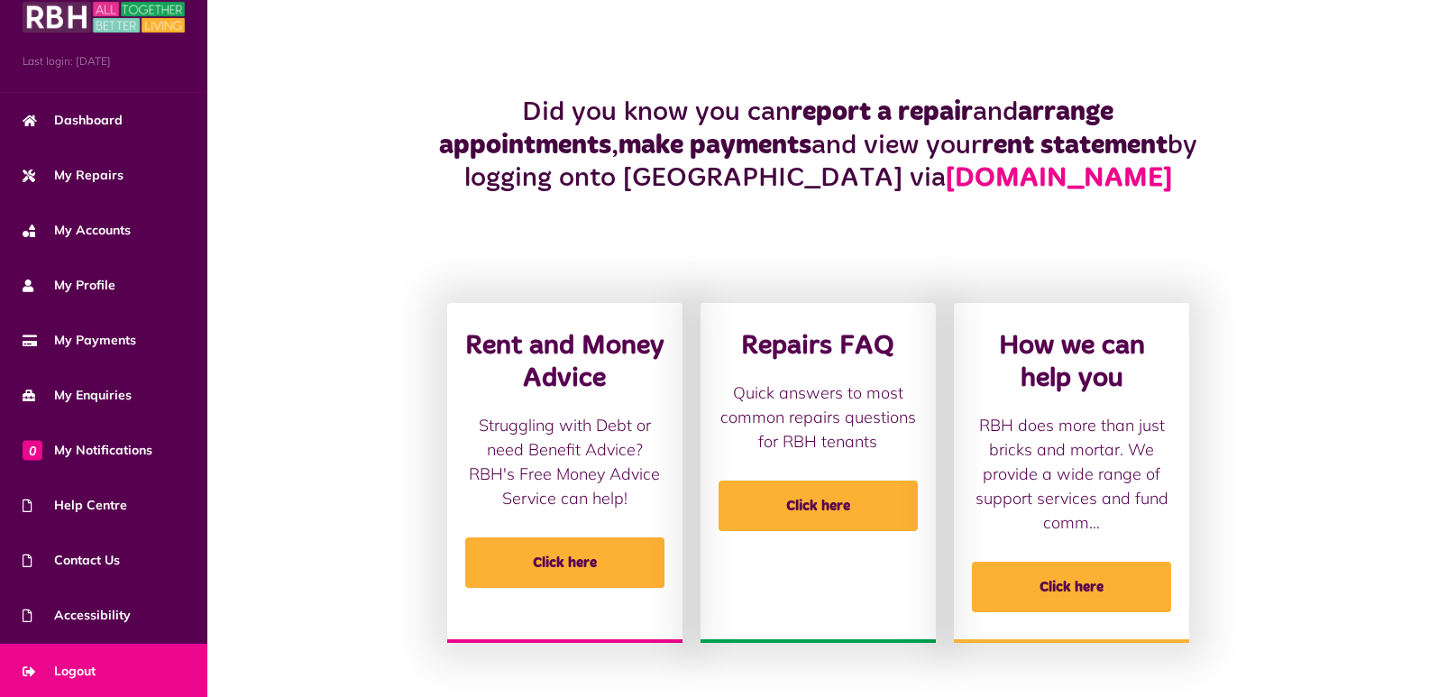
click at [78, 670] on span "Logout" at bounding box center [59, 671] width 73 height 19
